Goal: Navigation & Orientation: Understand site structure

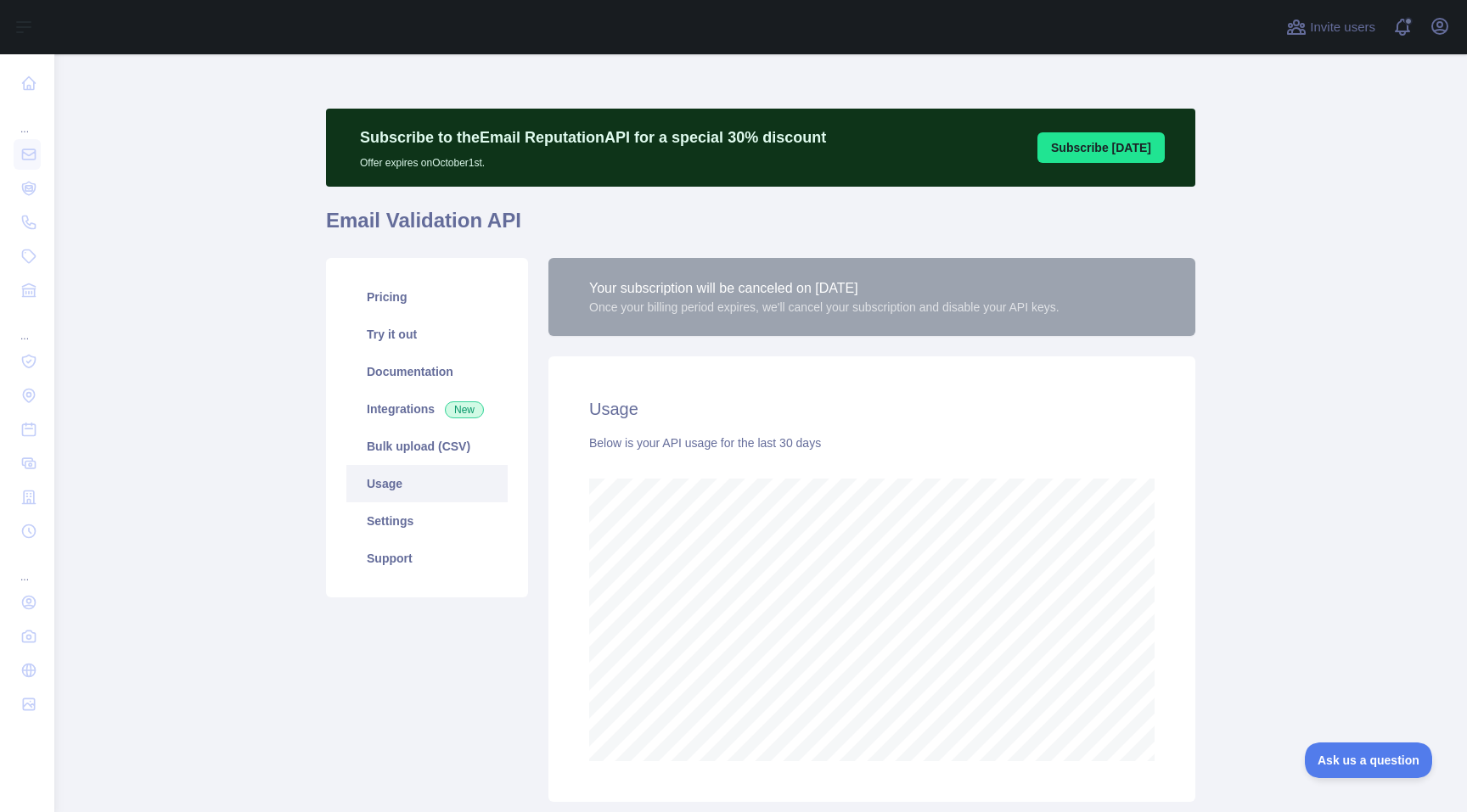
click at [382, 480] on link "Usage" at bounding box center [427, 483] width 161 height 37
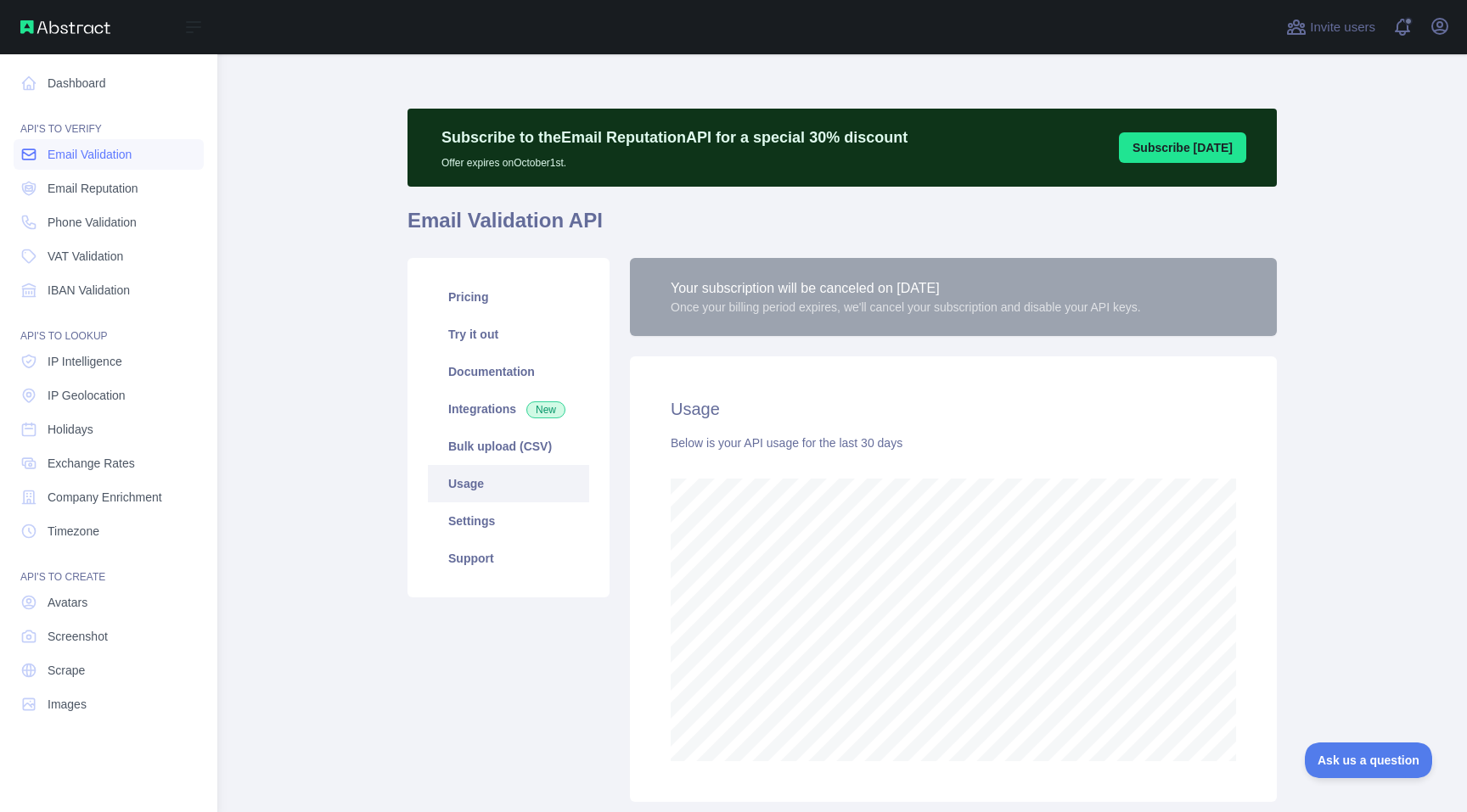
scroll to position [848019, 847657]
click at [71, 166] on link "Email Validation" at bounding box center [108, 154] width 190 height 31
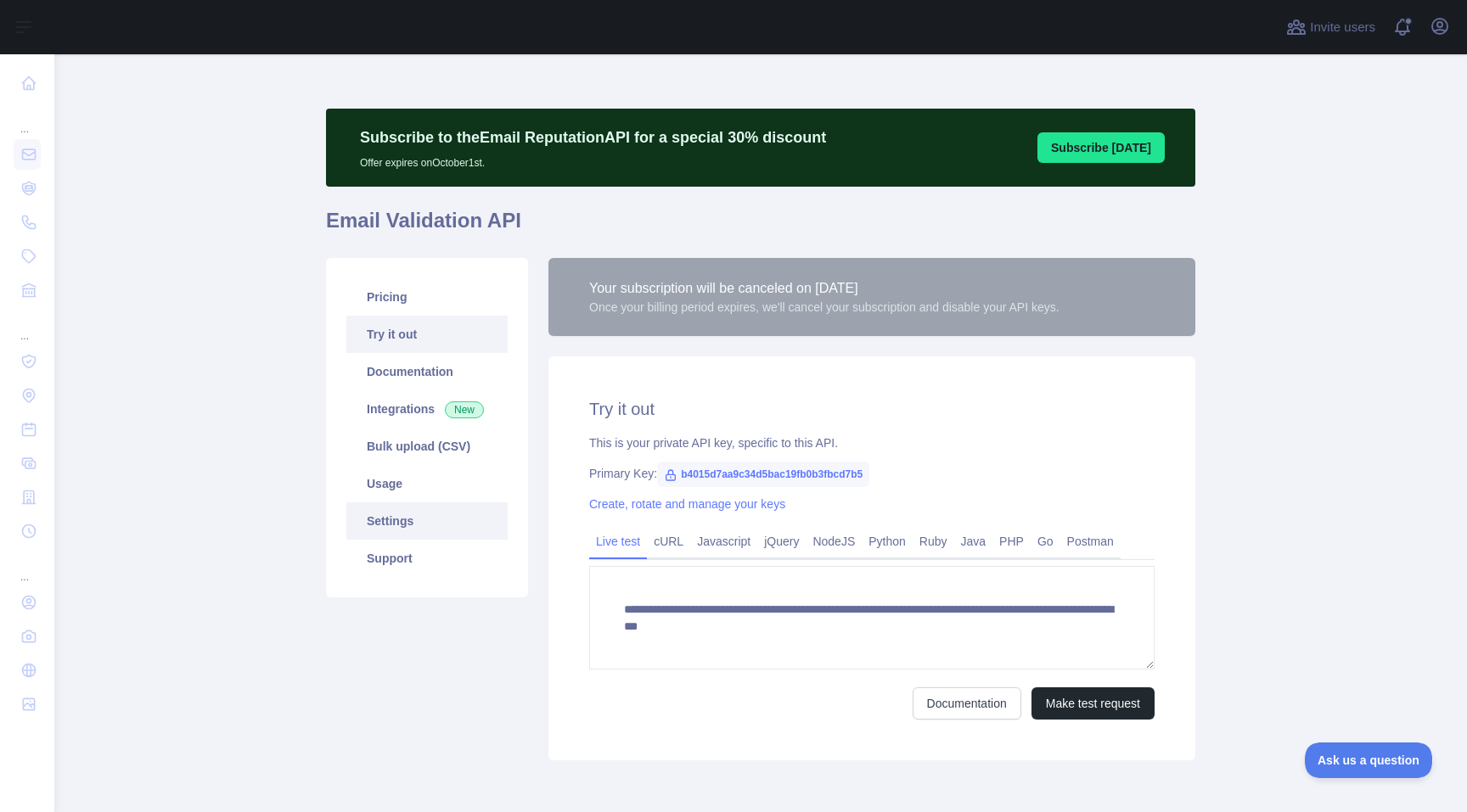
click at [440, 524] on link "Settings" at bounding box center [427, 521] width 161 height 37
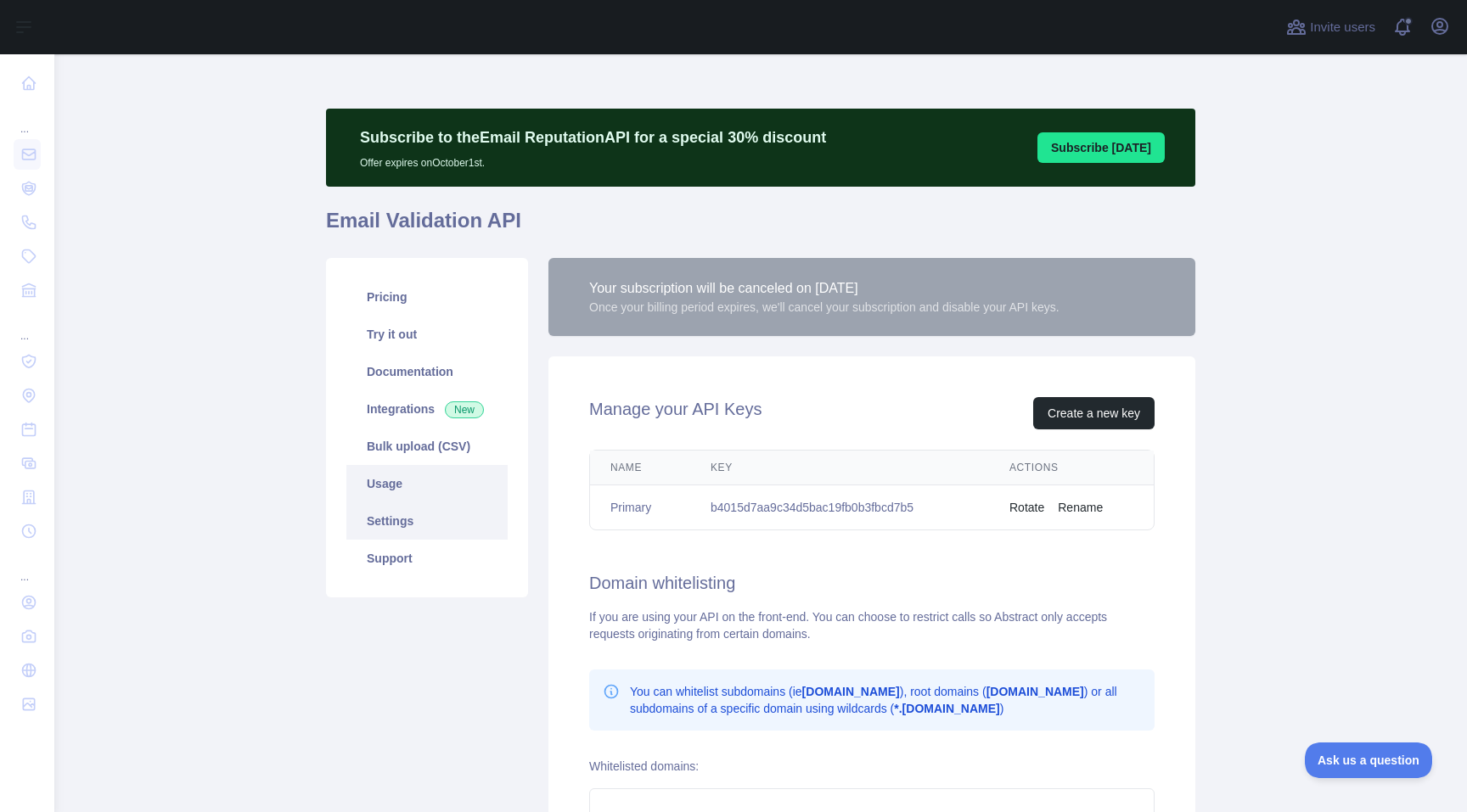
click at [438, 477] on link "Usage" at bounding box center [427, 483] width 161 height 37
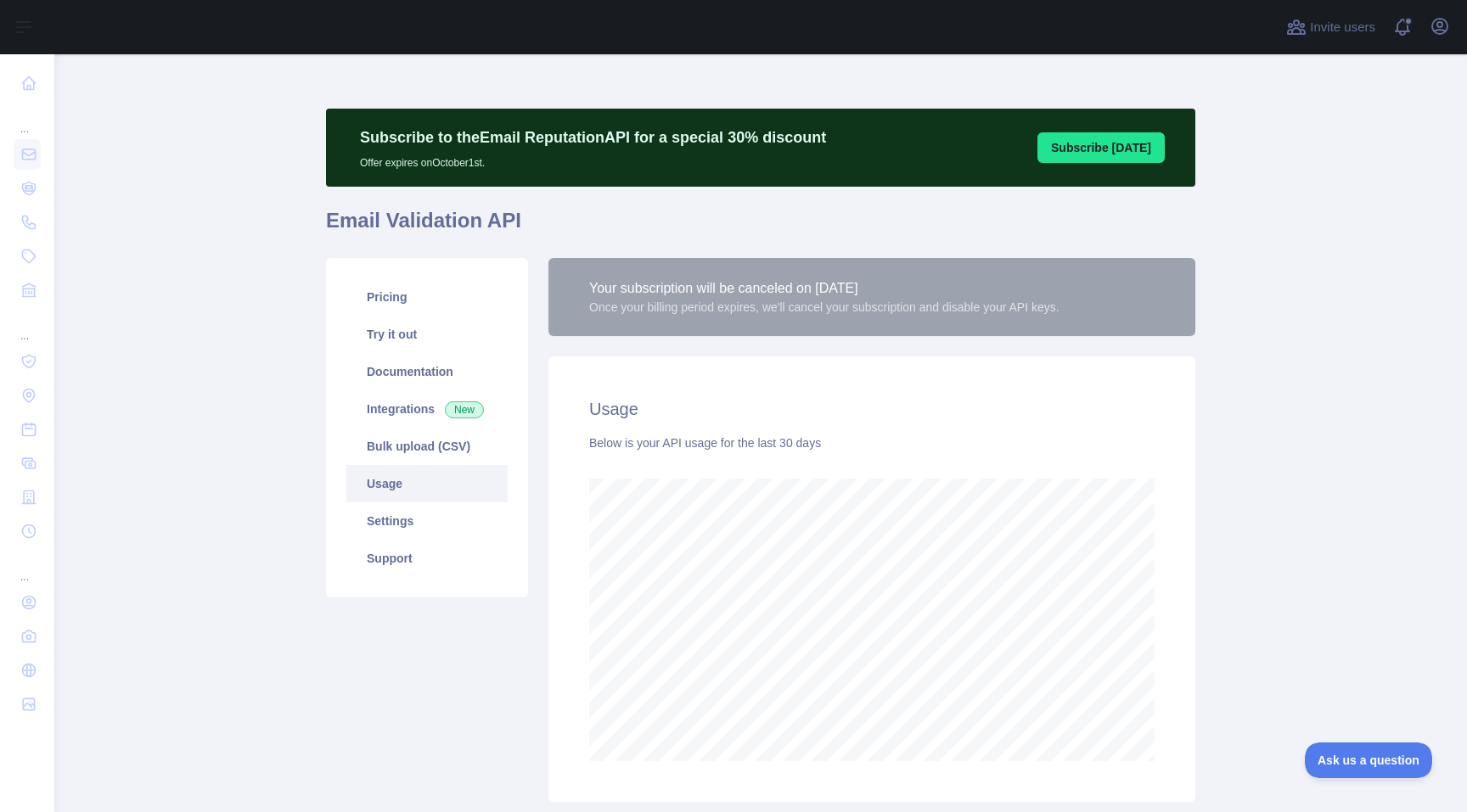
scroll to position [758, 1412]
click at [419, 442] on link "Bulk upload (CSV)" at bounding box center [427, 446] width 161 height 37
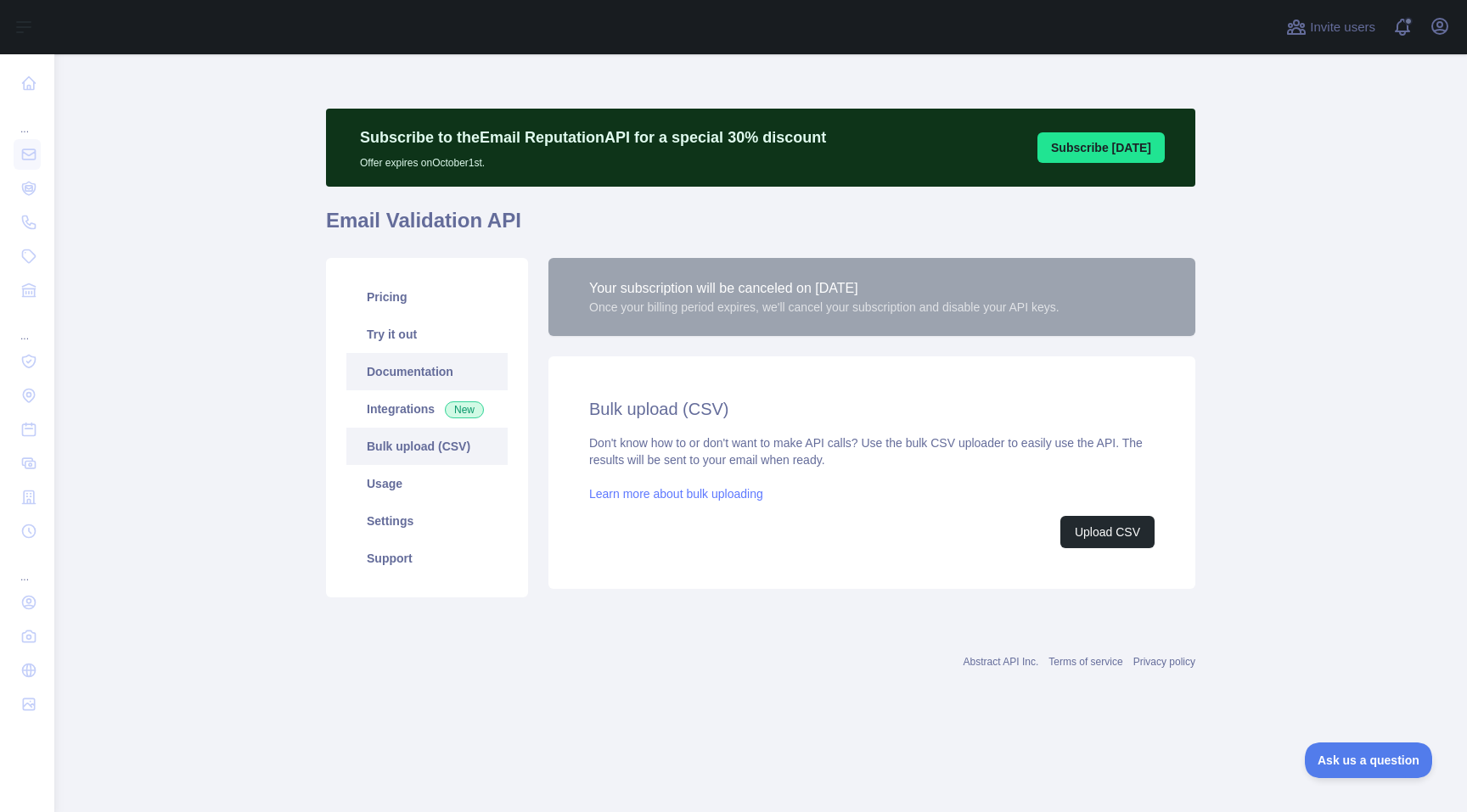
click at [403, 373] on link "Documentation" at bounding box center [427, 371] width 161 height 37
click at [396, 289] on link "Pricing" at bounding box center [427, 296] width 161 height 37
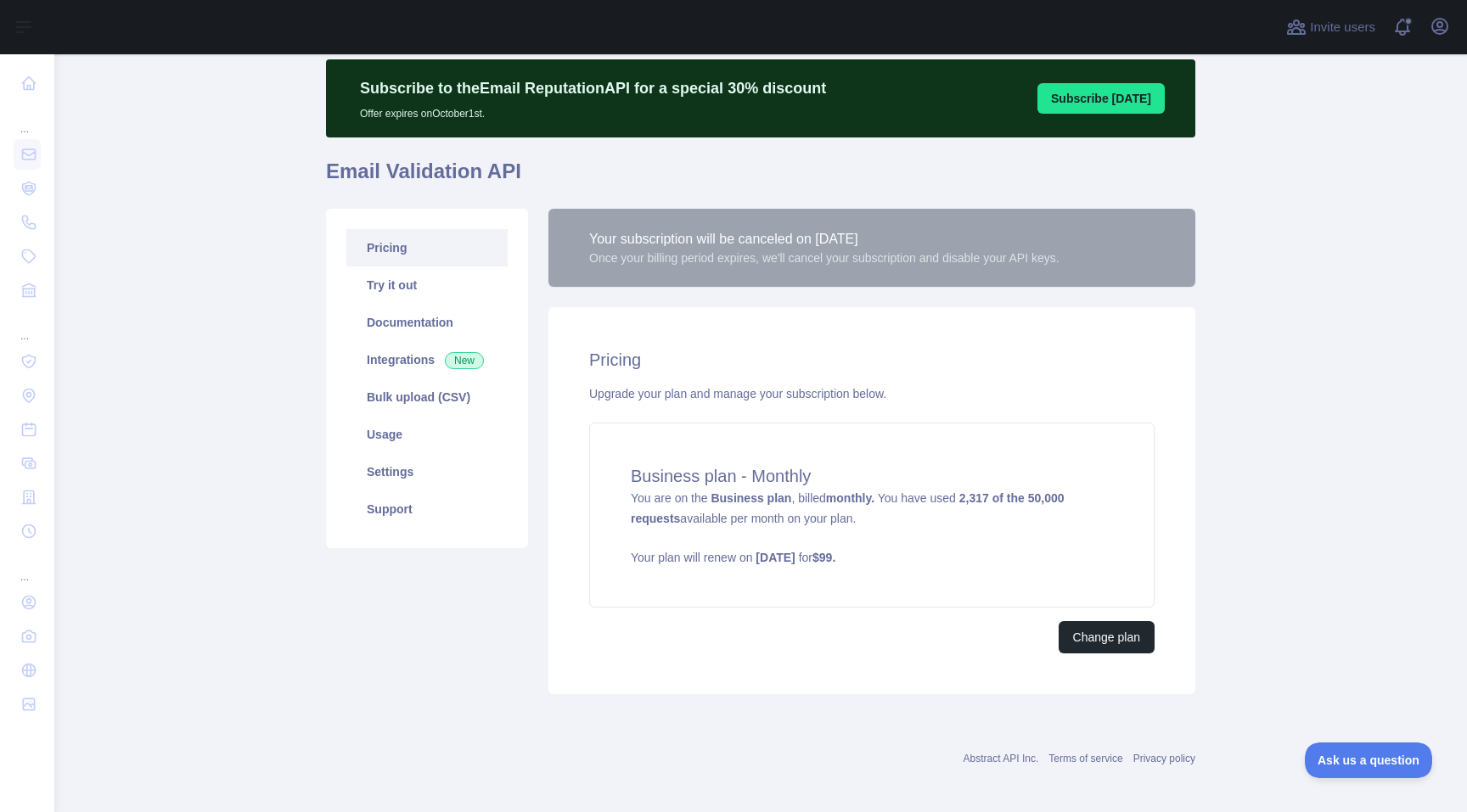
scroll to position [56, 0]
